Goal: Navigation & Orientation: Find specific page/section

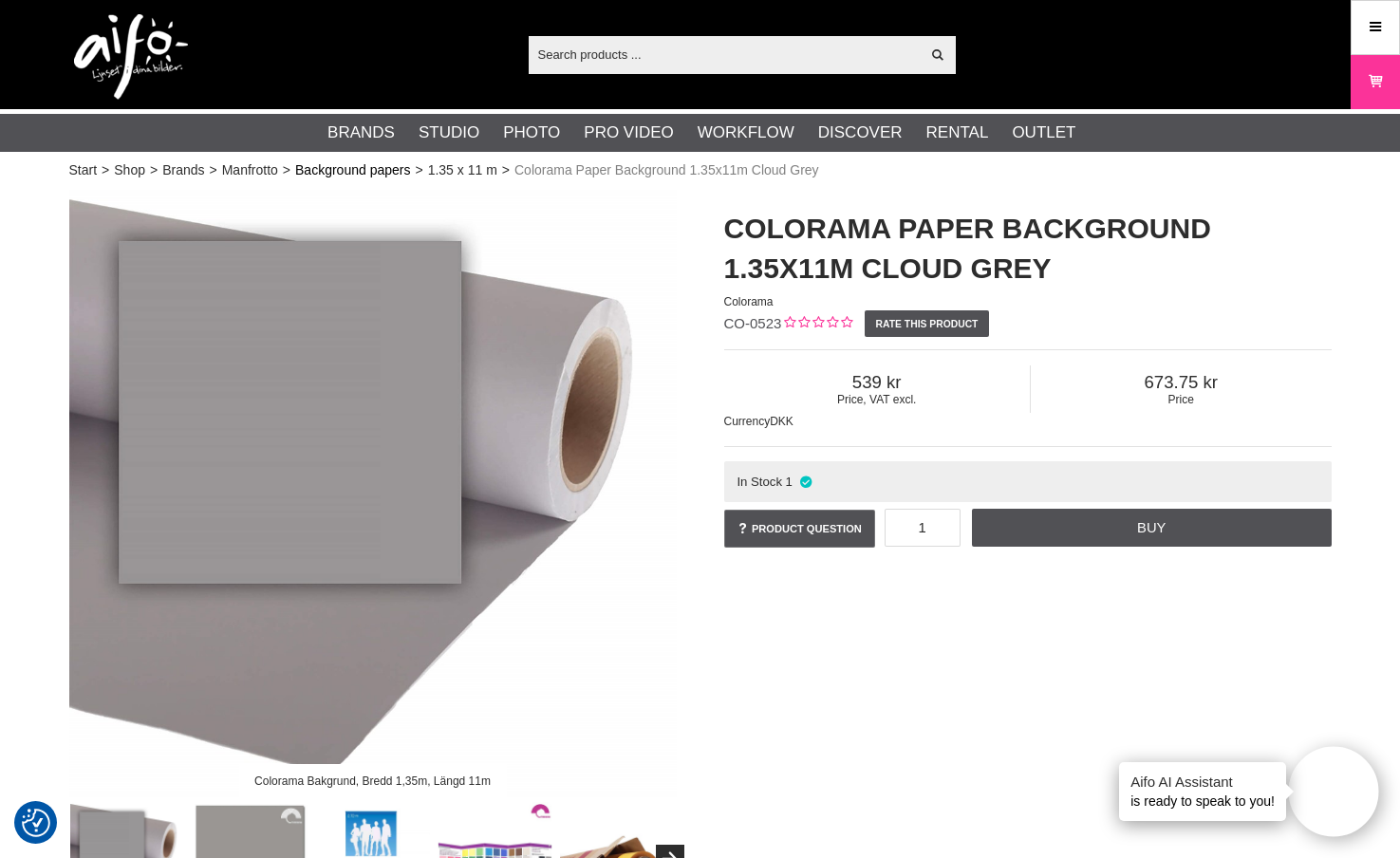
click at [373, 170] on link "Background papers" at bounding box center [353, 170] width 115 height 20
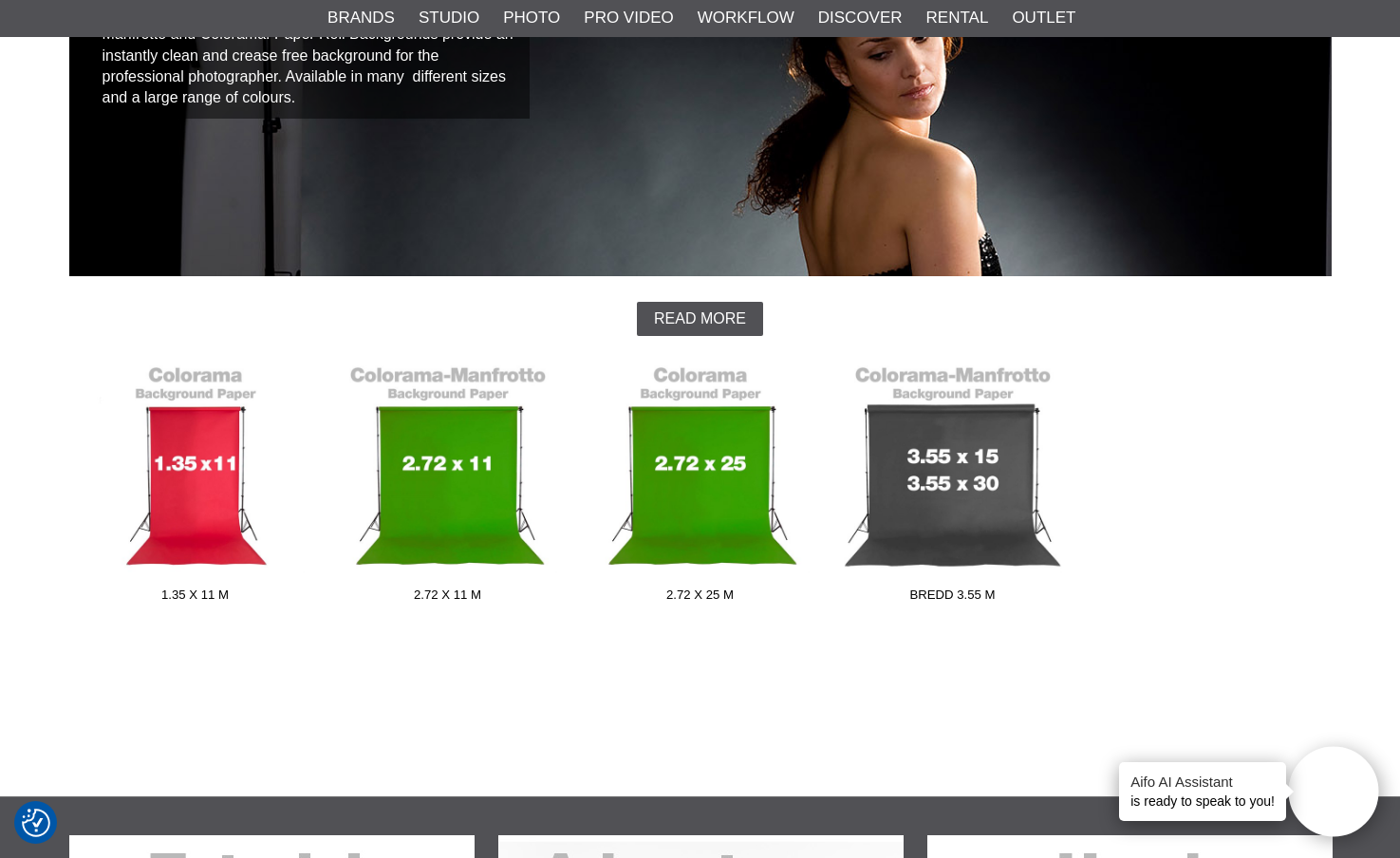
scroll to position [297, 0]
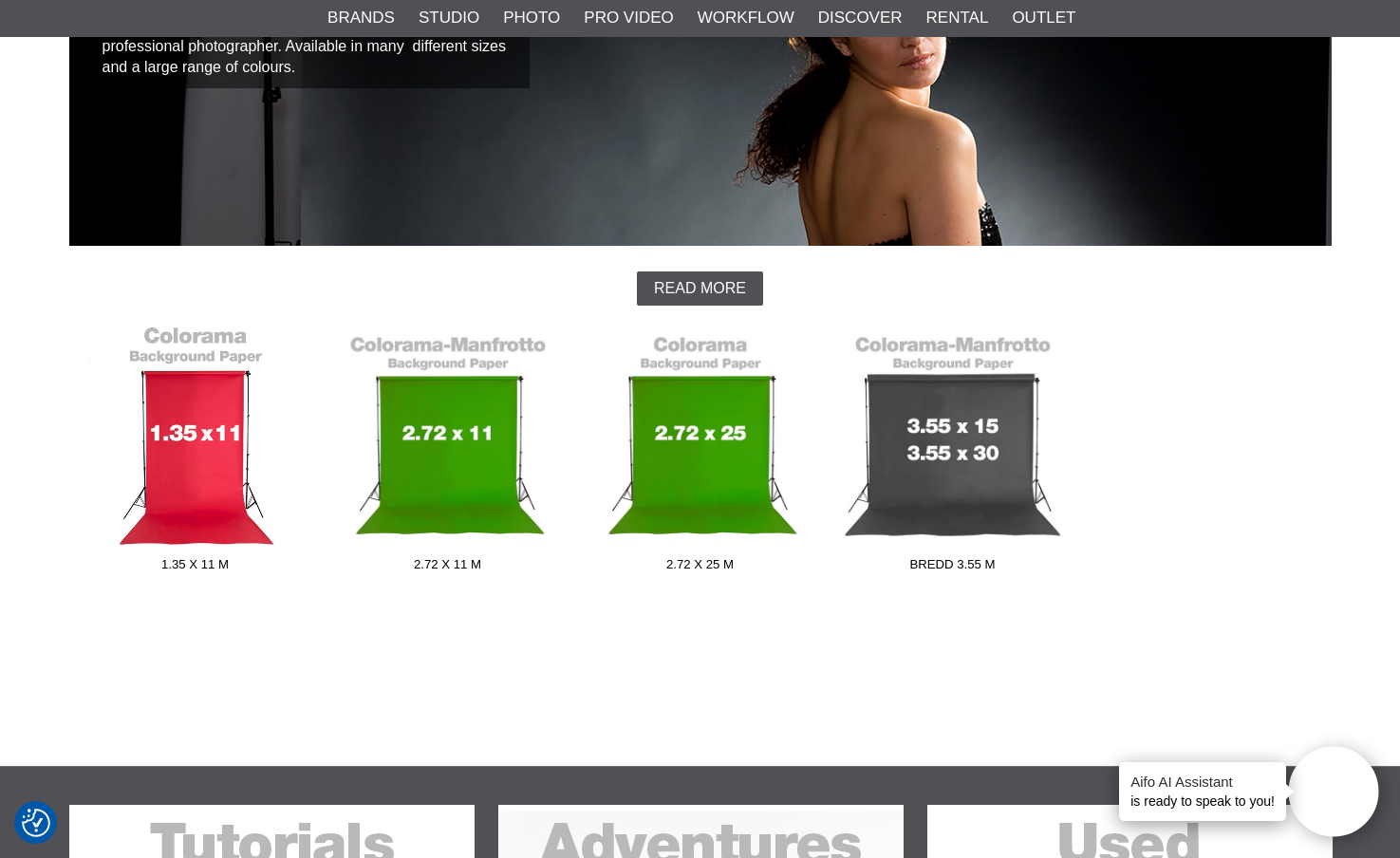
click at [202, 437] on link "1.35 x 11 m" at bounding box center [195, 452] width 252 height 256
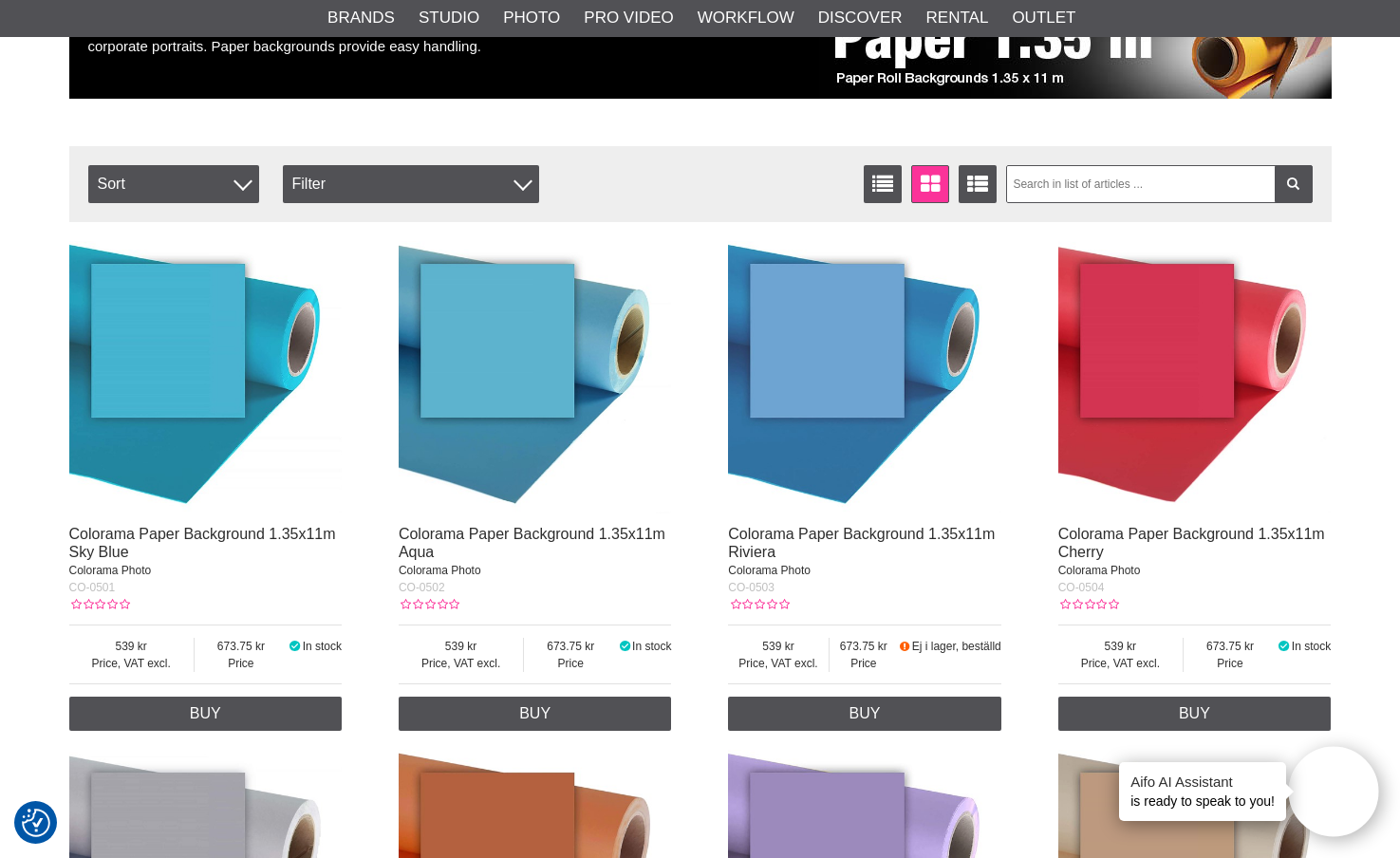
scroll to position [291, 0]
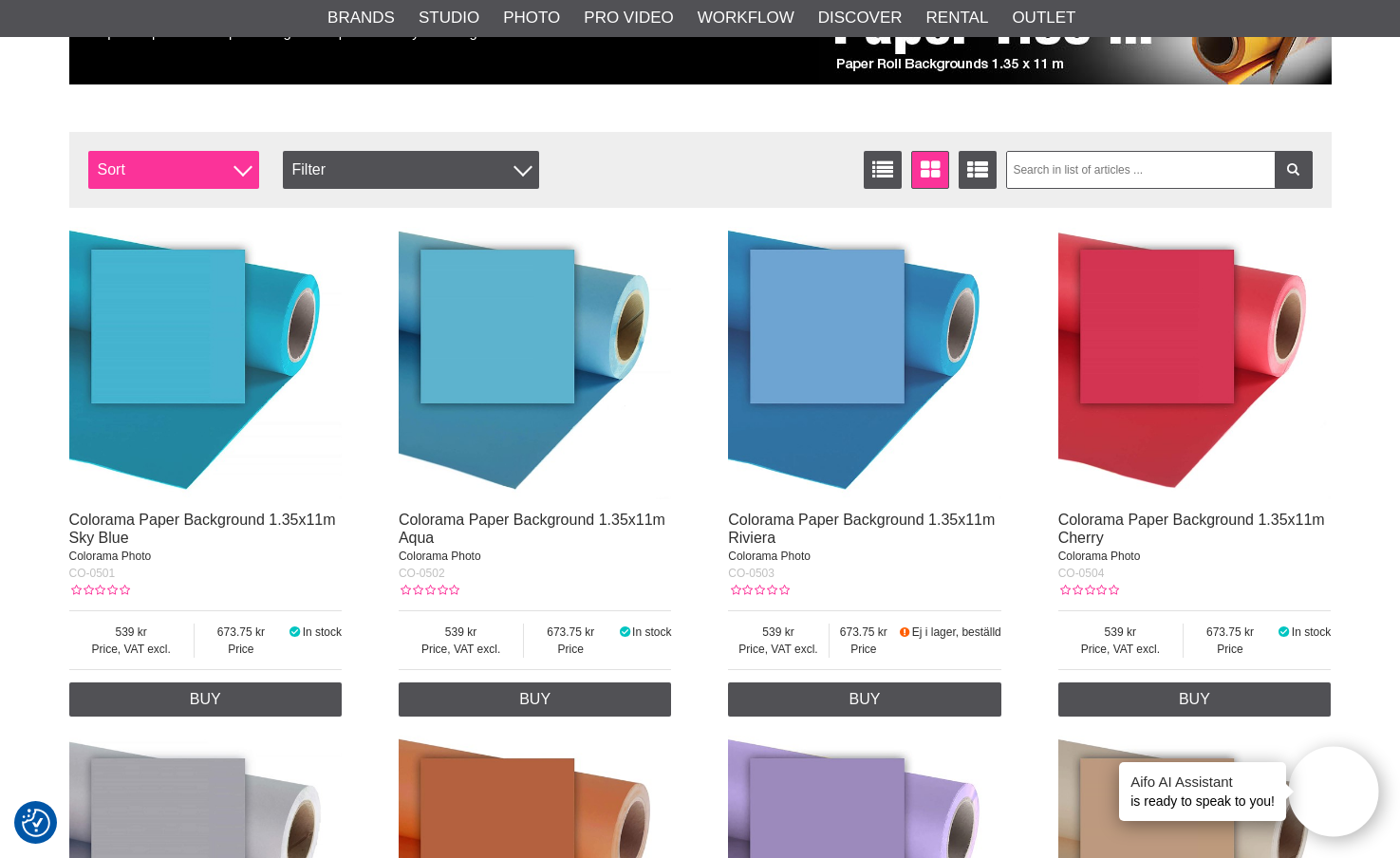
click at [235, 169] on div at bounding box center [242, 166] width 19 height 19
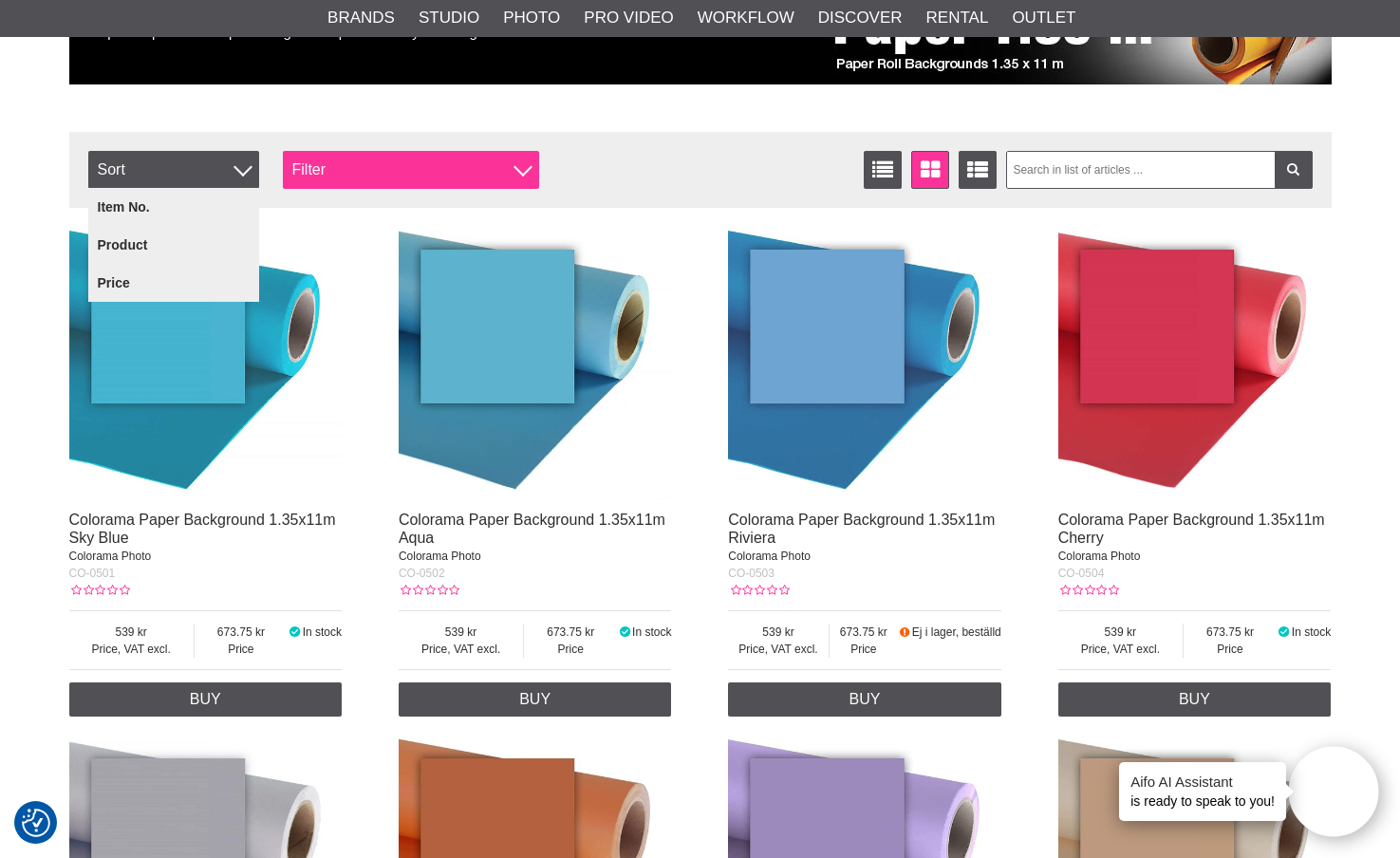
click at [347, 168] on div "Filter" at bounding box center [411, 169] width 256 height 38
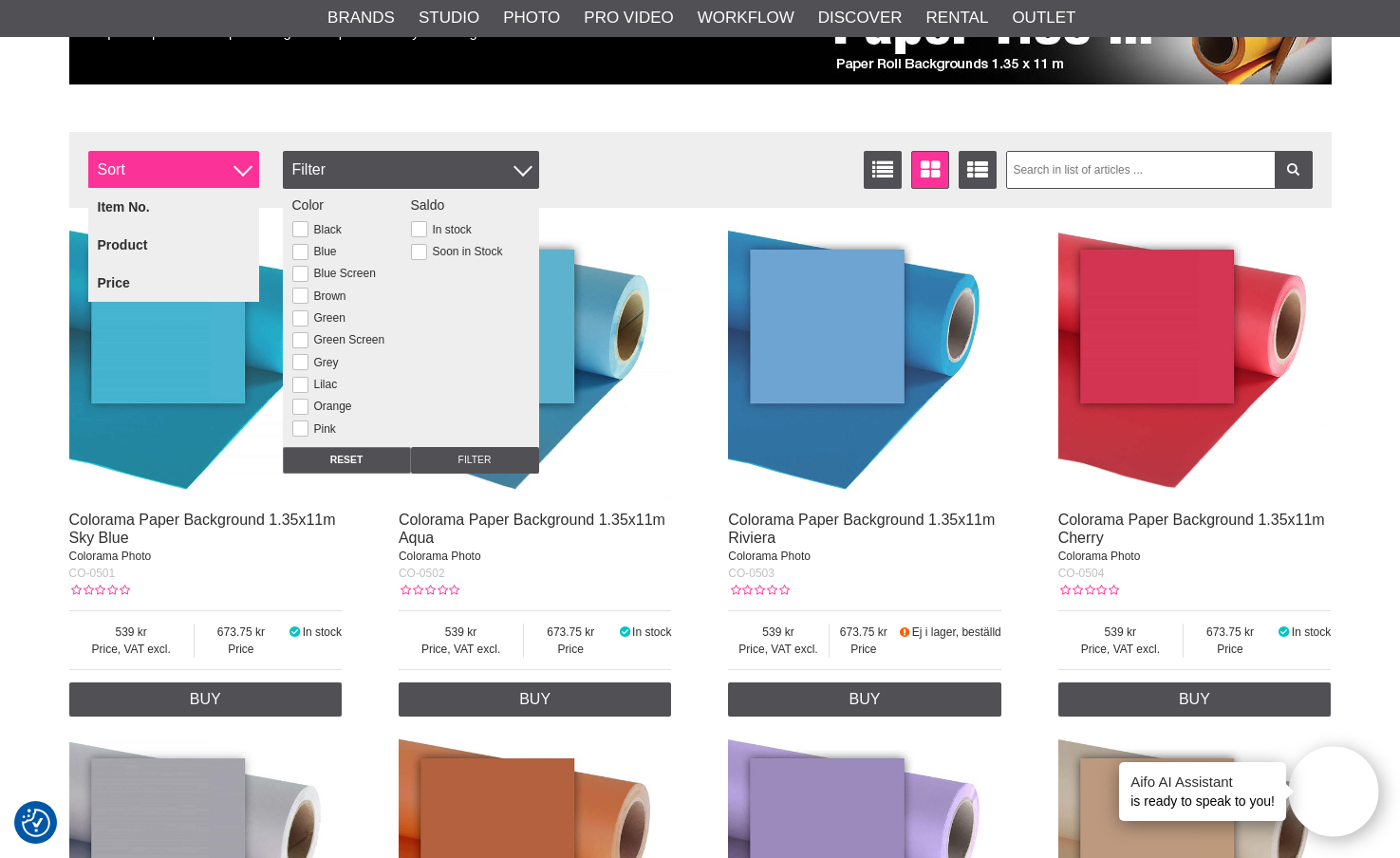
click at [225, 168] on span "Sort" at bounding box center [173, 169] width 170 height 38
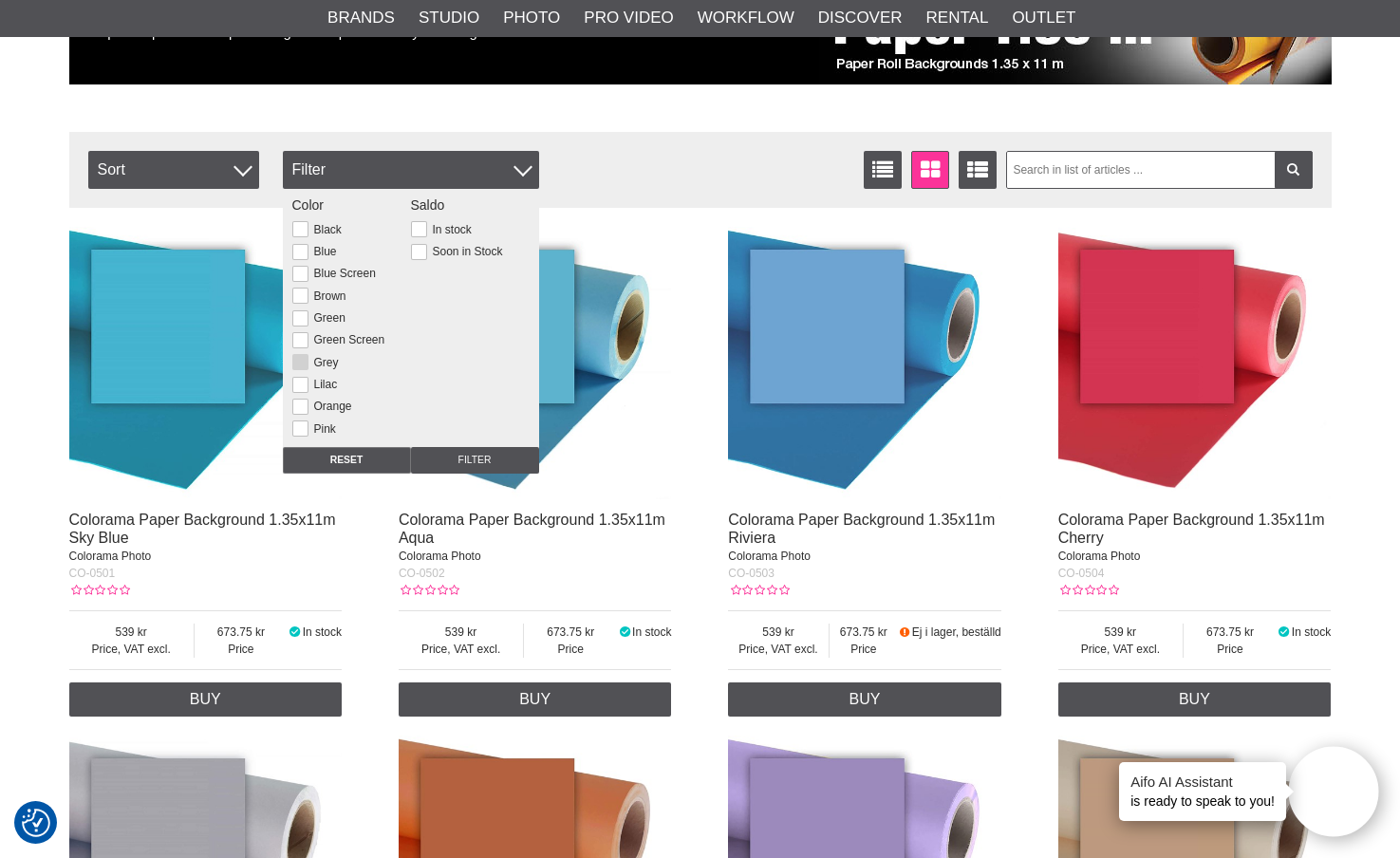
click at [298, 360] on button at bounding box center [300, 362] width 16 height 16
click at [583, 141] on div "Filter Sort Number of articles 58 List Window Extended list Sort Item no. Produ…" at bounding box center [700, 169] width 1262 height 76
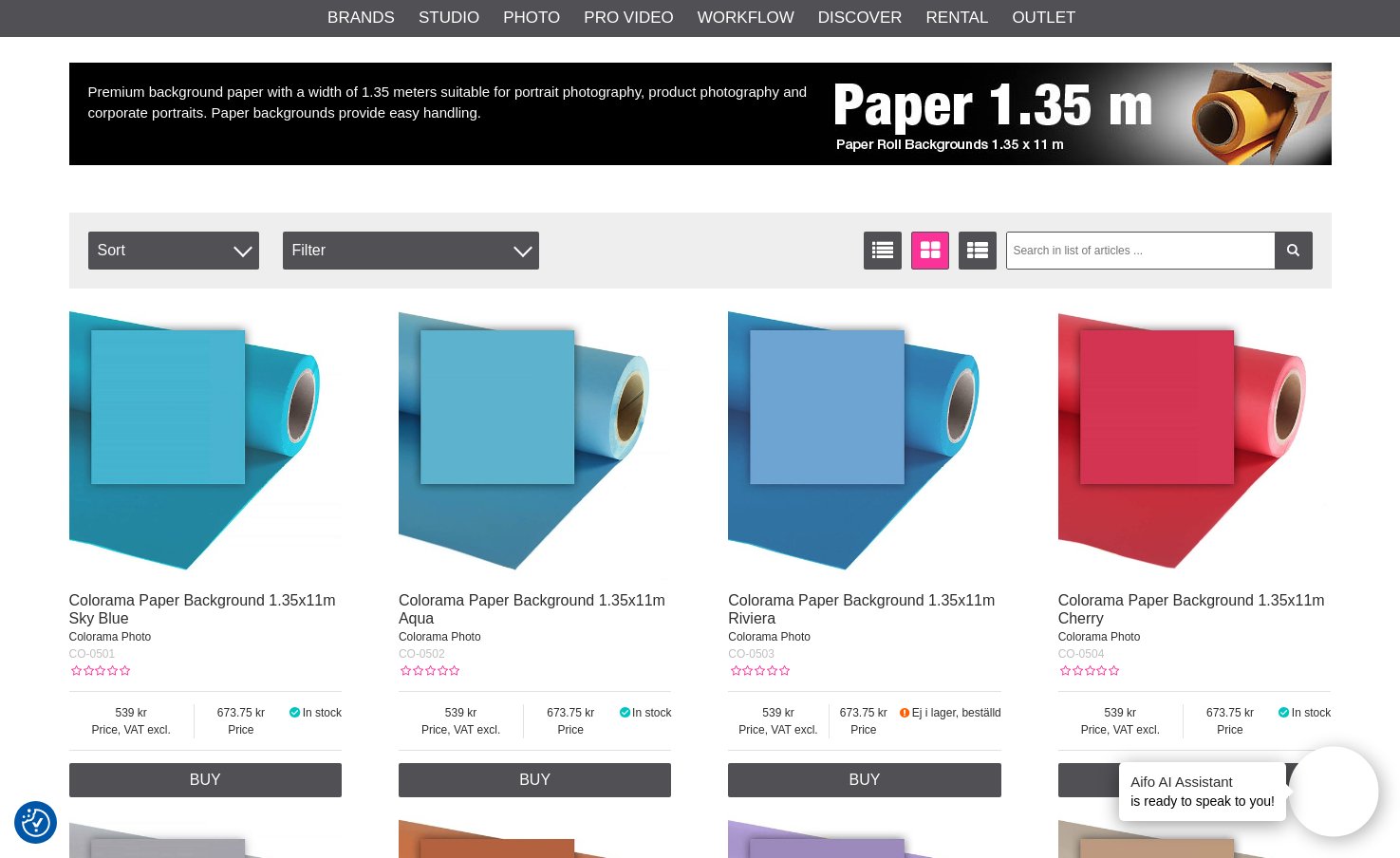
scroll to position [175, 0]
